Goal: Transaction & Acquisition: Download file/media

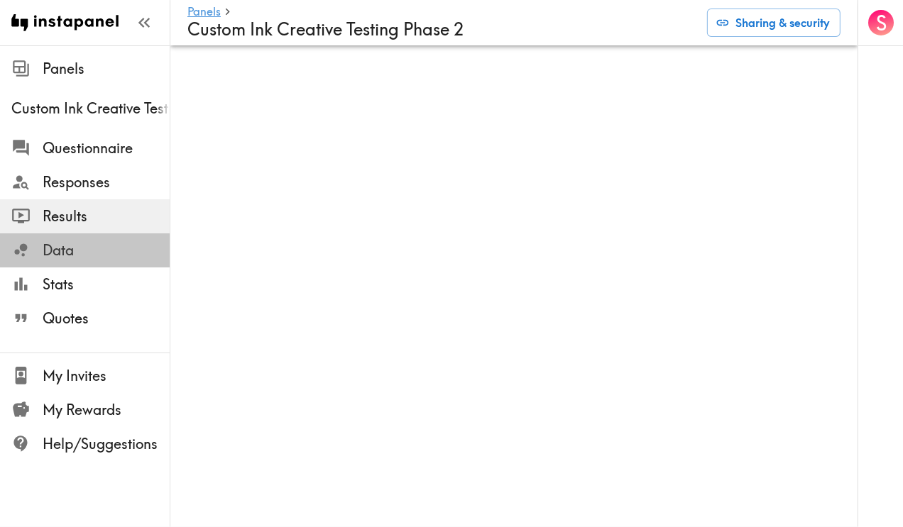
click at [81, 253] on span "Data" at bounding box center [106, 251] width 127 height 20
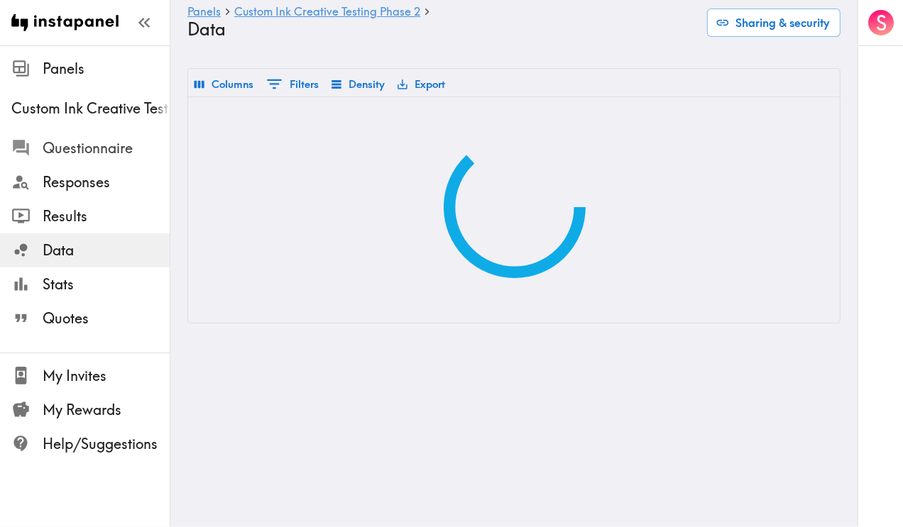
click at [69, 149] on span "Questionnaire" at bounding box center [106, 148] width 127 height 20
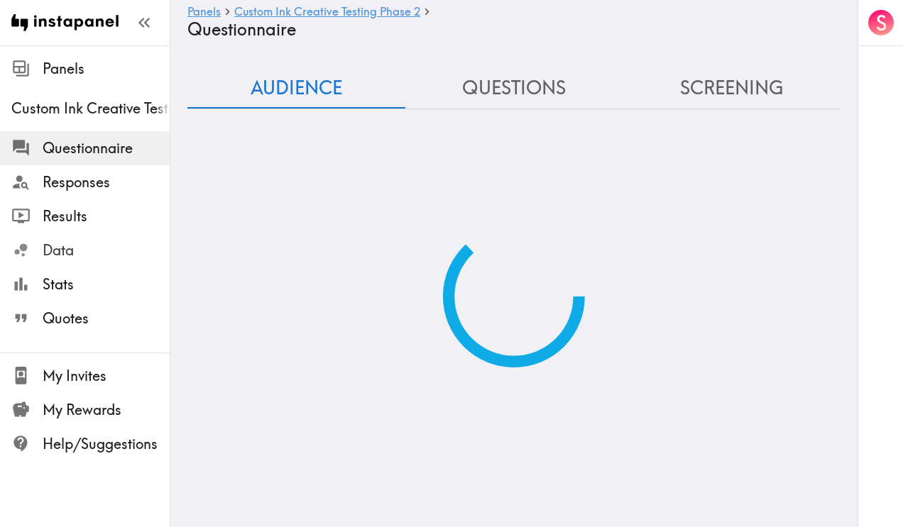
click at [69, 246] on span "Data" at bounding box center [106, 251] width 127 height 20
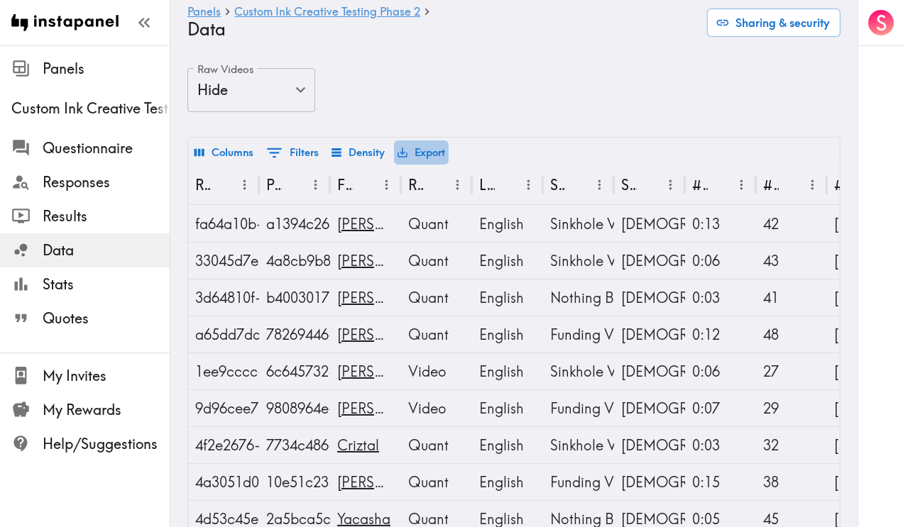
click at [427, 154] on button "Export" at bounding box center [421, 152] width 55 height 24
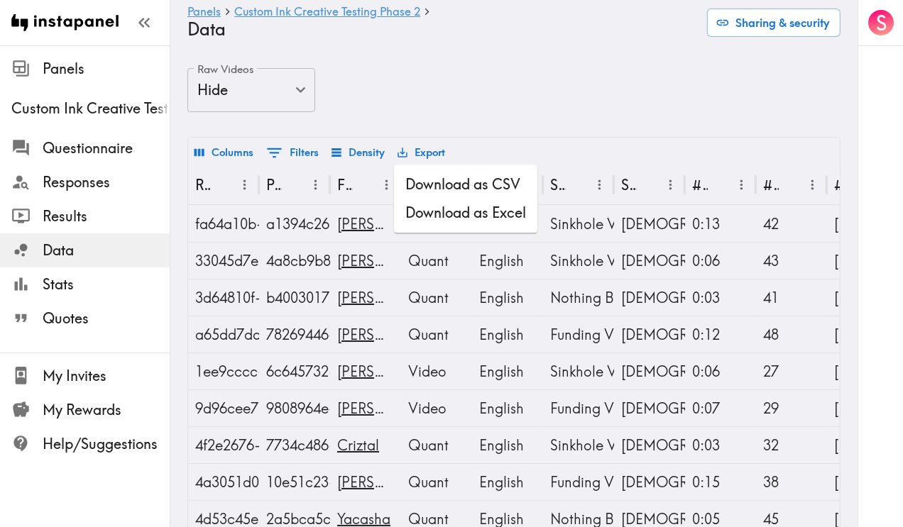
click at [452, 186] on li "Download as CSV" at bounding box center [465, 184] width 143 height 28
